Goal: Information Seeking & Learning: Learn about a topic

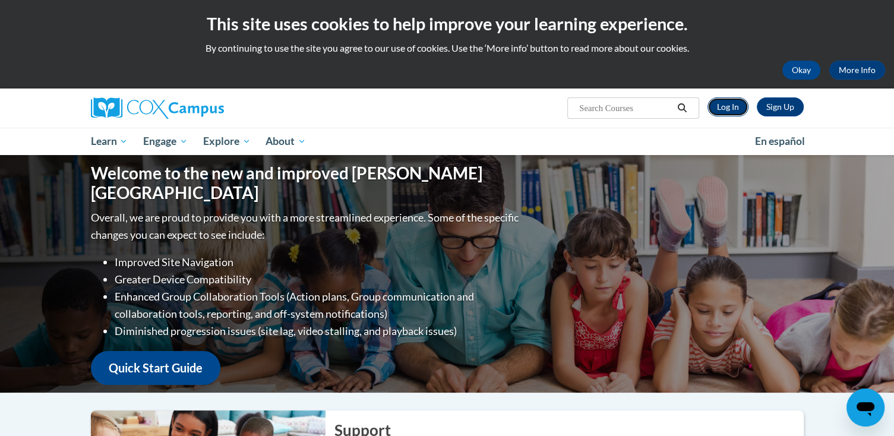
click at [733, 106] on link "Log In" at bounding box center [727, 106] width 41 height 19
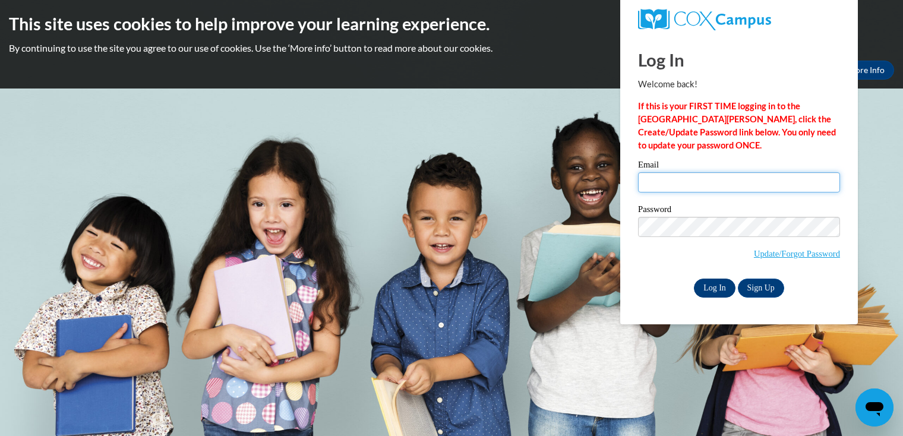
type input "barbara_keaton@mitchell.k12.ga.us"
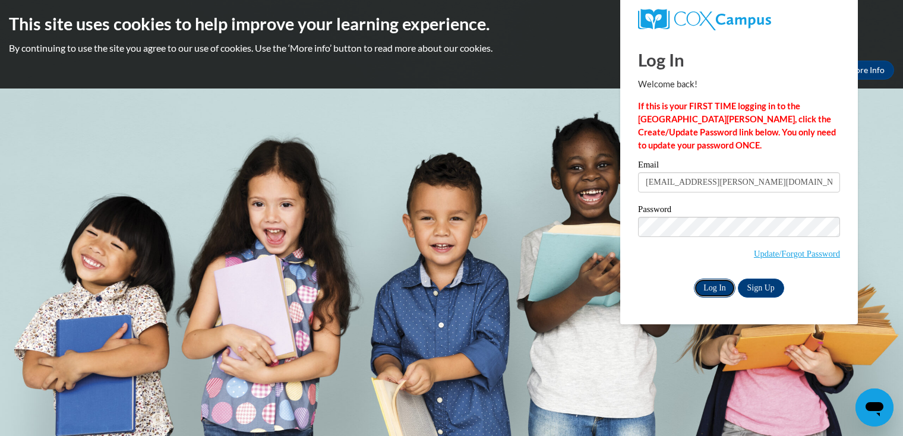
click at [708, 286] on input "Log In" at bounding box center [715, 288] width 42 height 19
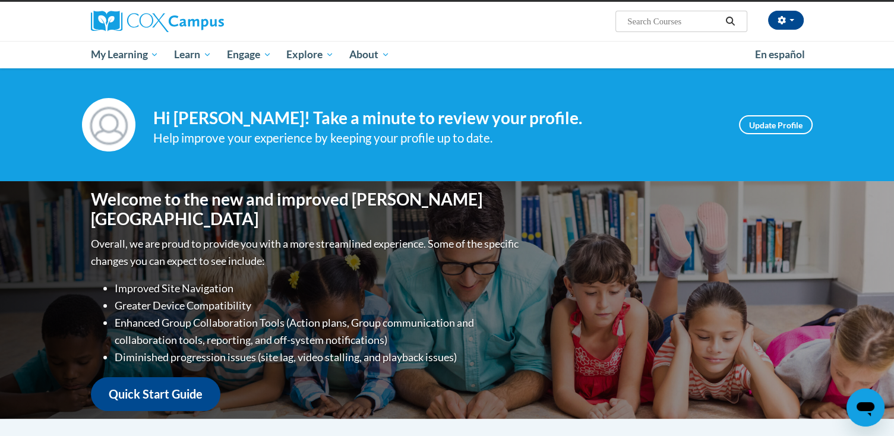
scroll to position [71, 0]
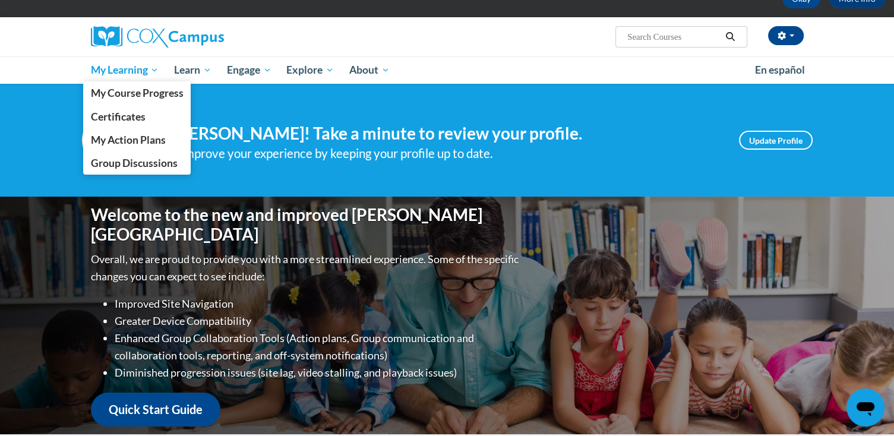
click at [121, 74] on span "My Learning" at bounding box center [124, 70] width 68 height 14
click at [122, 92] on span "My Course Progress" at bounding box center [136, 93] width 93 height 12
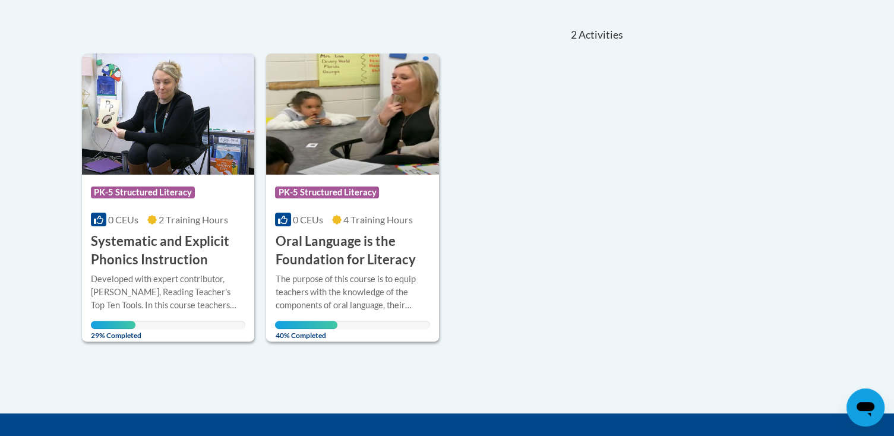
scroll to position [249, 0]
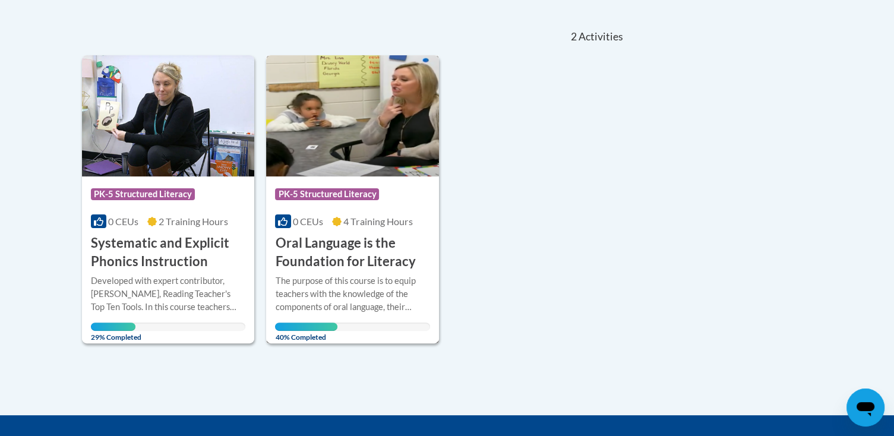
click at [339, 238] on h3 "Oral Language is the Foundation for Literacy" at bounding box center [352, 252] width 155 height 37
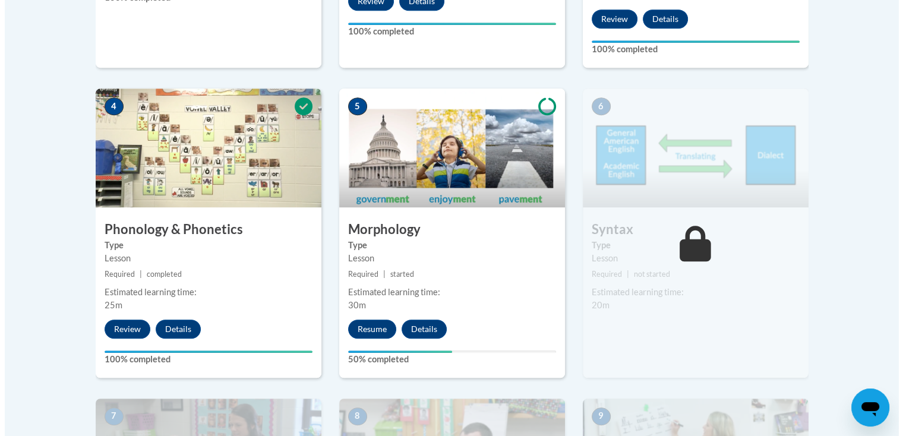
scroll to position [712, 0]
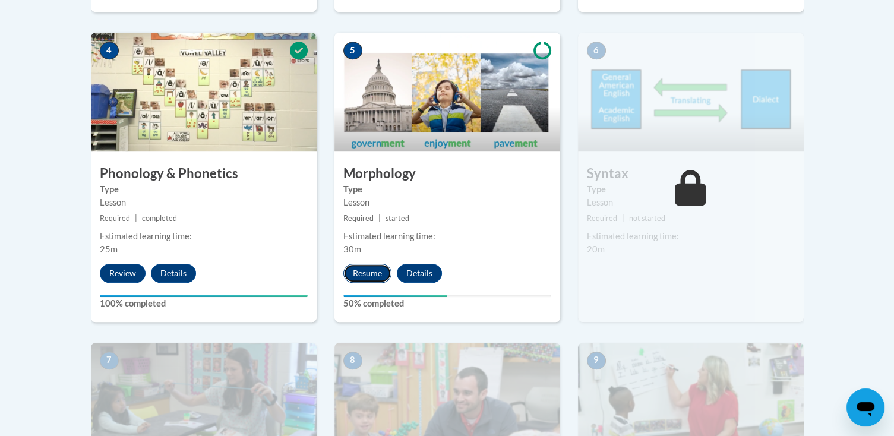
click at [364, 271] on button "Resume" at bounding box center [367, 273] width 48 height 19
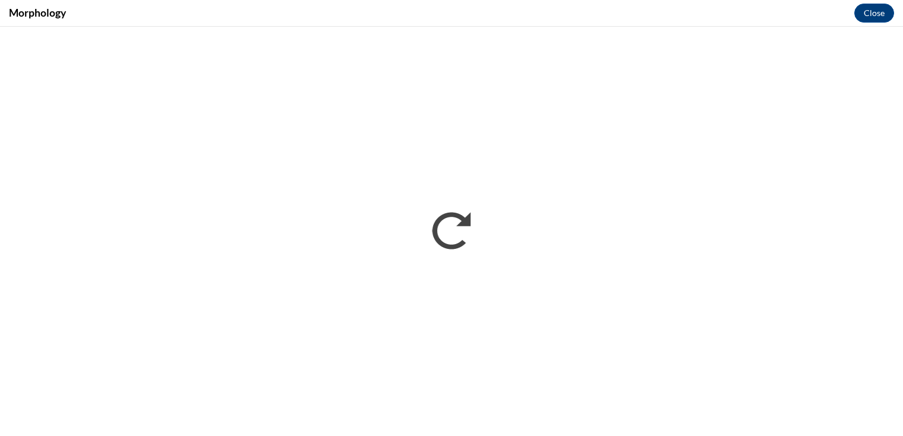
scroll to position [0, 0]
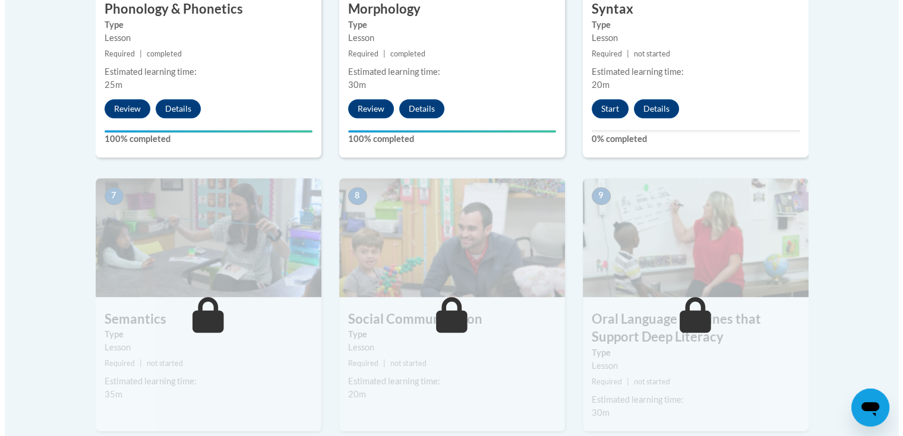
scroll to position [845, 0]
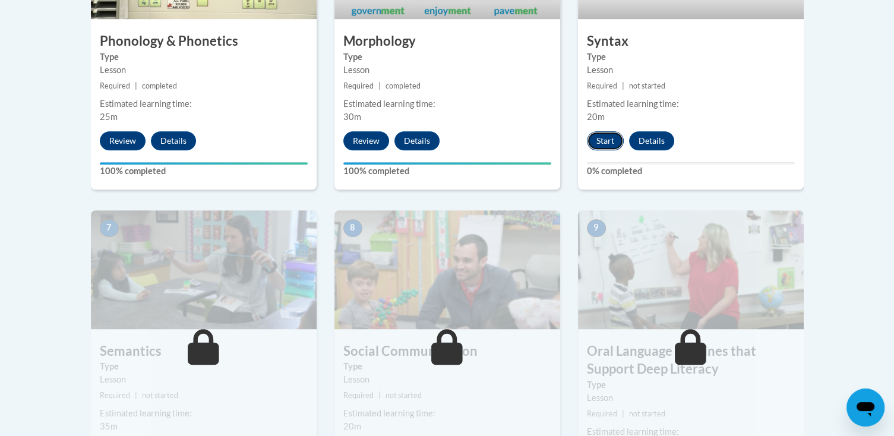
click at [605, 135] on button "Start" at bounding box center [605, 140] width 37 height 19
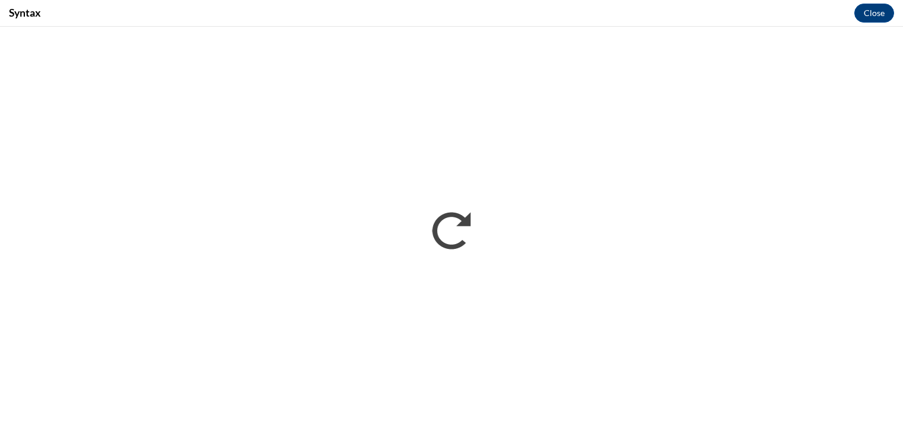
scroll to position [0, 0]
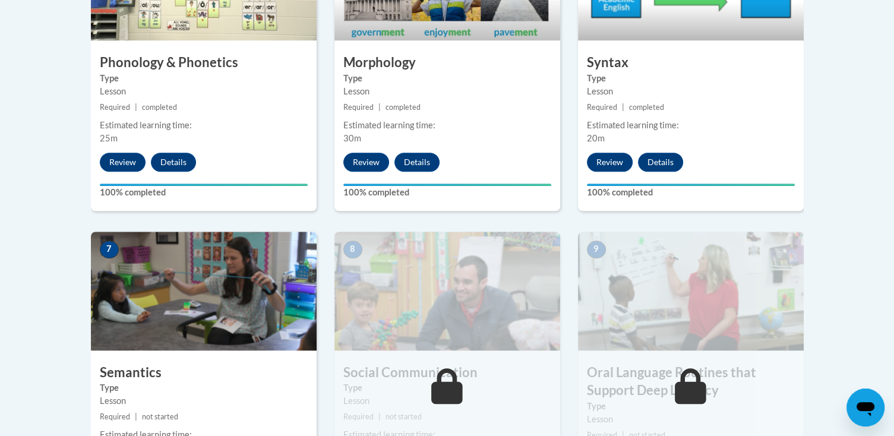
scroll to position [855, 0]
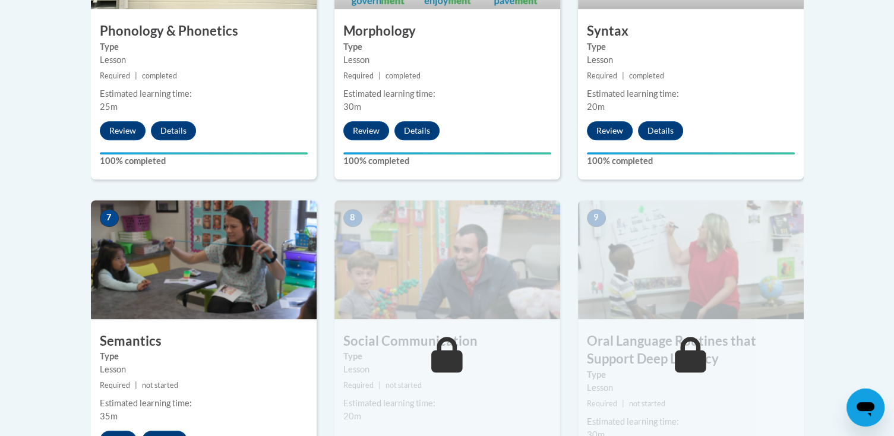
click at [892, 415] on body "This site uses cookies to help improve your learning experience. By continuing …" at bounding box center [447, 115] width 894 height 1940
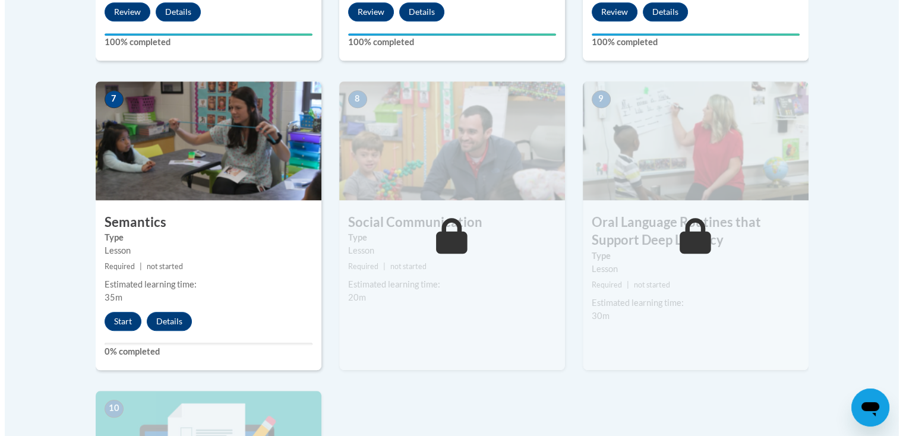
scroll to position [1005, 0]
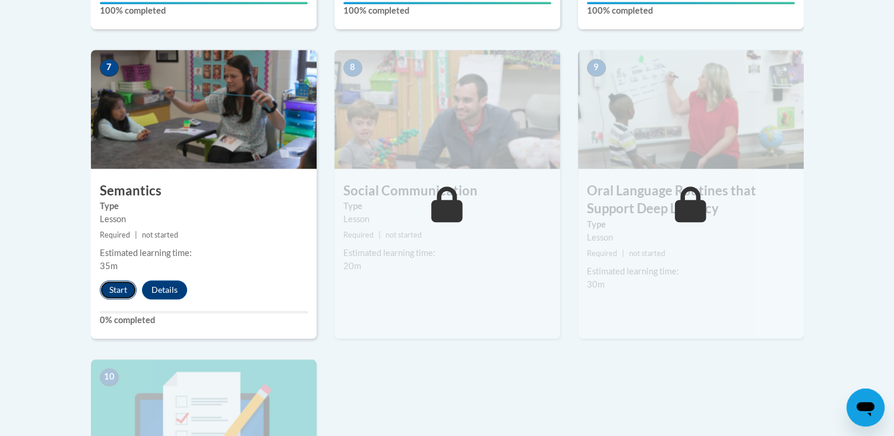
click at [114, 293] on button "Start" at bounding box center [118, 289] width 37 height 19
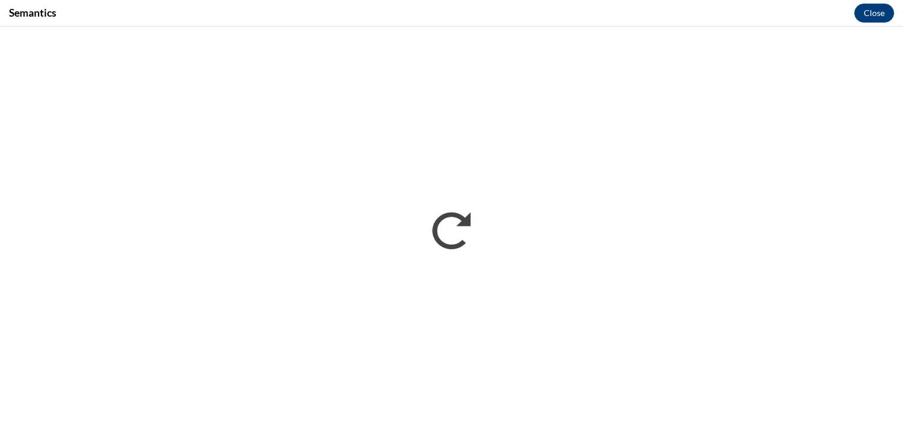
scroll to position [0, 0]
